Goal: Information Seeking & Learning: Learn about a topic

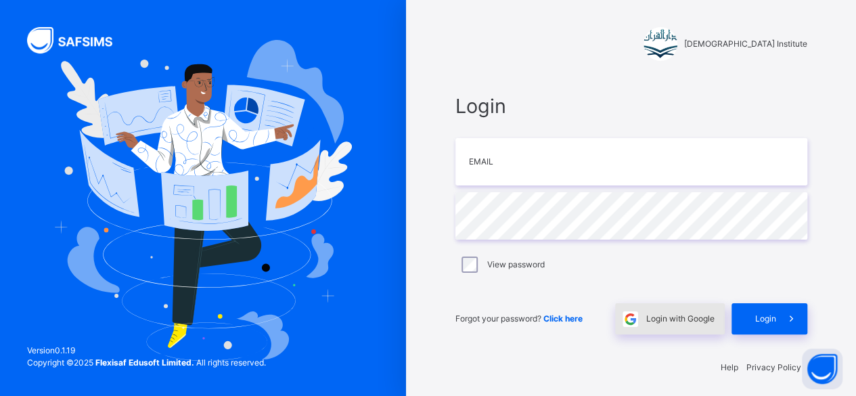
click at [673, 325] on div "Login with Google" at bounding box center [670, 318] width 110 height 31
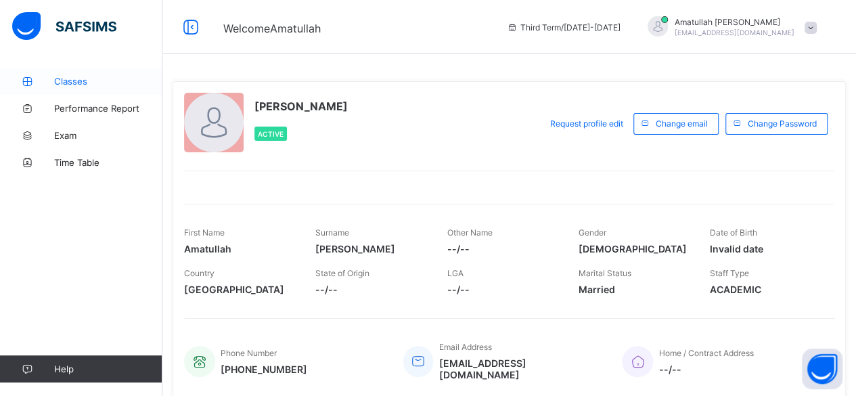
click at [77, 83] on span "Classes" at bounding box center [108, 81] width 108 height 11
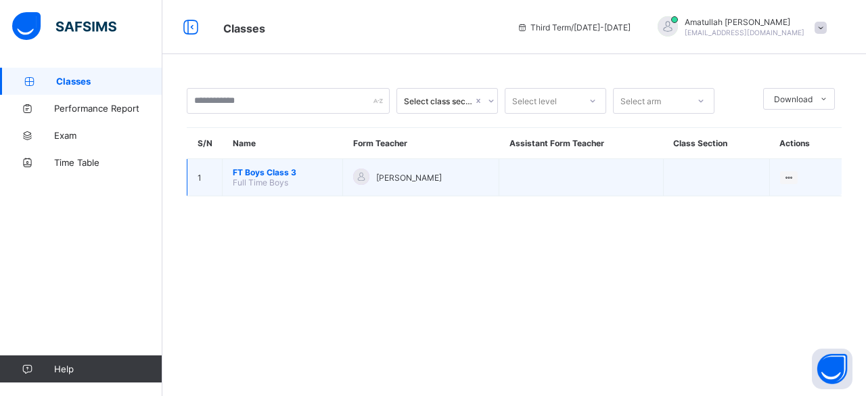
click at [277, 180] on span "Full Time Boys" at bounding box center [260, 182] width 55 height 10
click at [249, 184] on span "Full Time Boys" at bounding box center [260, 182] width 55 height 10
click at [244, 175] on span "FT Boys Class 3" at bounding box center [282, 172] width 99 height 10
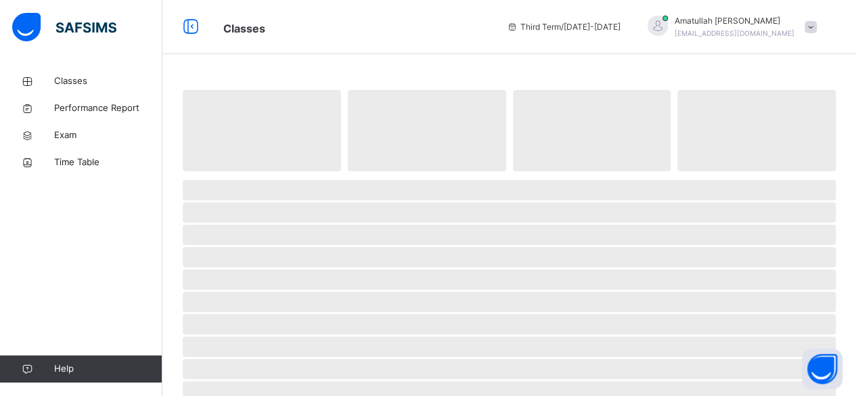
click at [241, 173] on span at bounding box center [509, 174] width 653 height 7
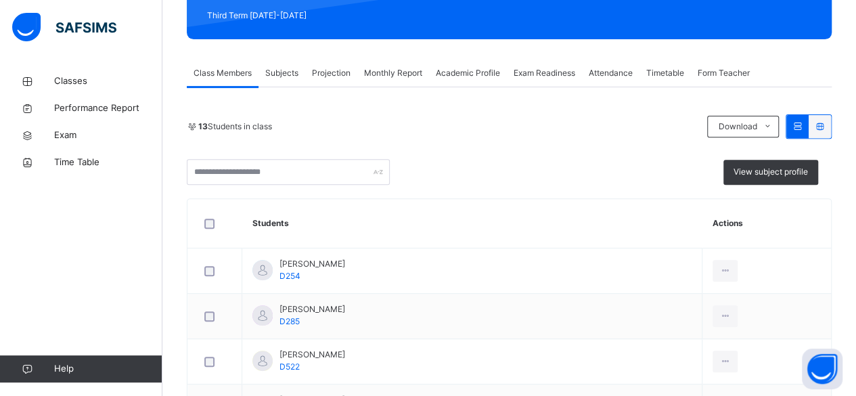
scroll to position [194, 0]
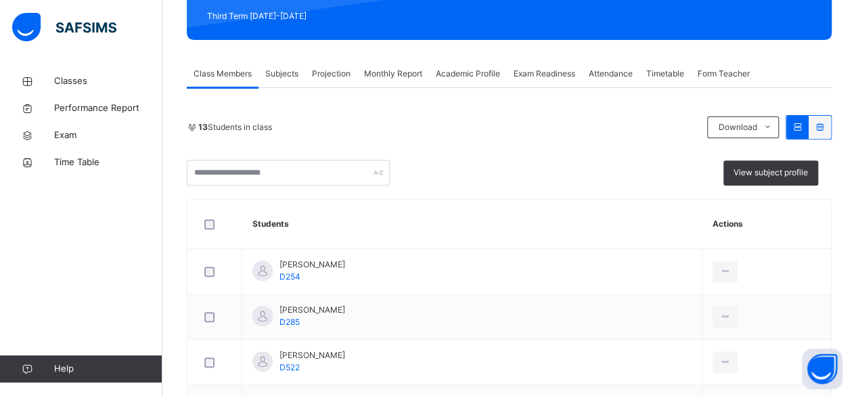
click at [551, 73] on span "Exam Readiness" at bounding box center [545, 74] width 62 height 12
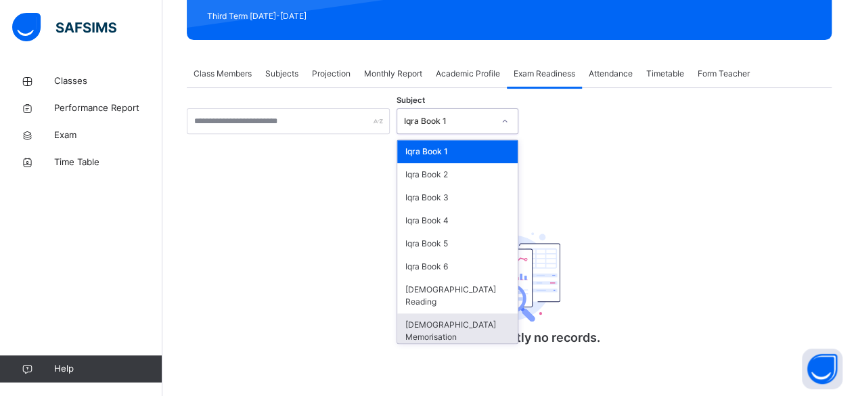
click at [493, 318] on div "Quran Memorisation" at bounding box center [457, 330] width 120 height 35
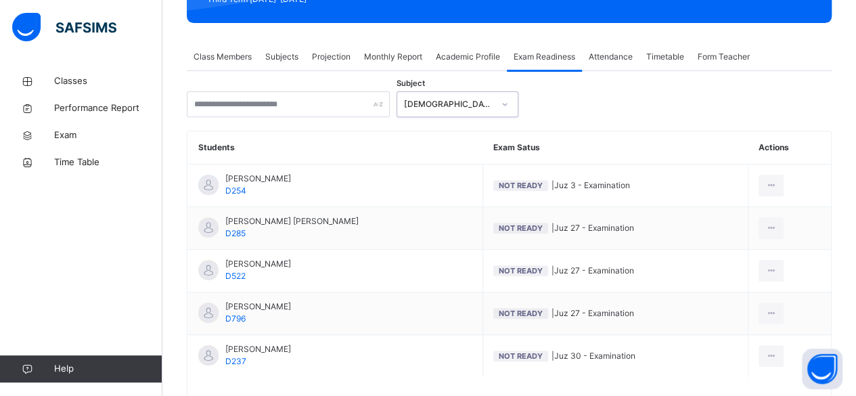
scroll to position [284, 0]
